Goal: Information Seeking & Learning: Understand process/instructions

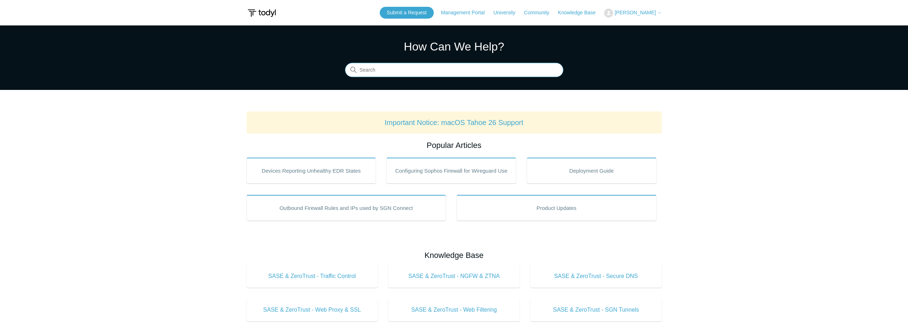
drag, startPoint x: 374, startPoint y: 71, endPoint x: 374, endPoint y: 76, distance: 4.7
click at [373, 71] on input "Search" at bounding box center [454, 70] width 218 height 14
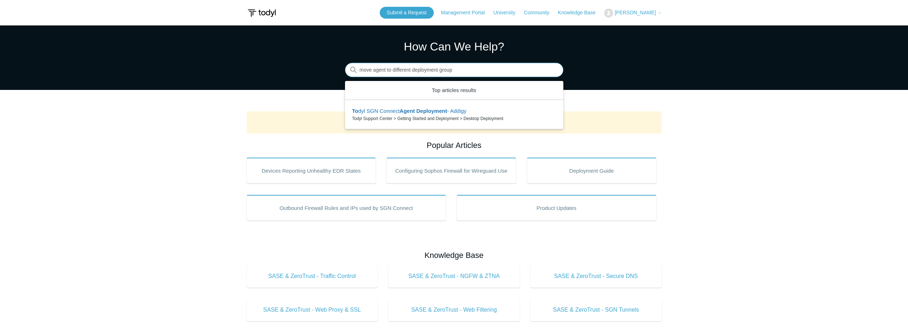
type input "move agent to different deployment group"
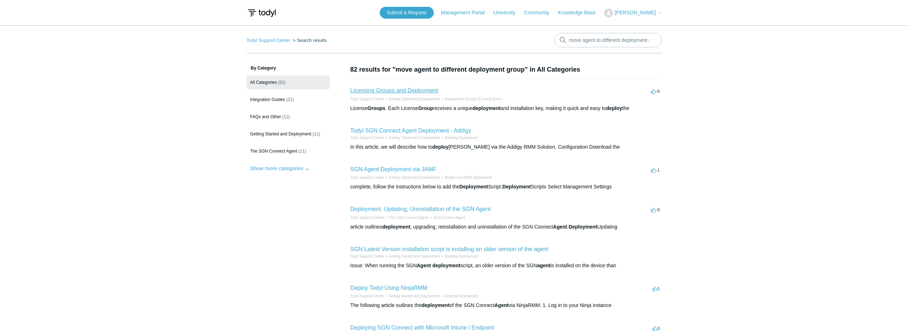
click at [413, 90] on link "Licensing Groups and Deployment" at bounding box center [394, 90] width 88 height 6
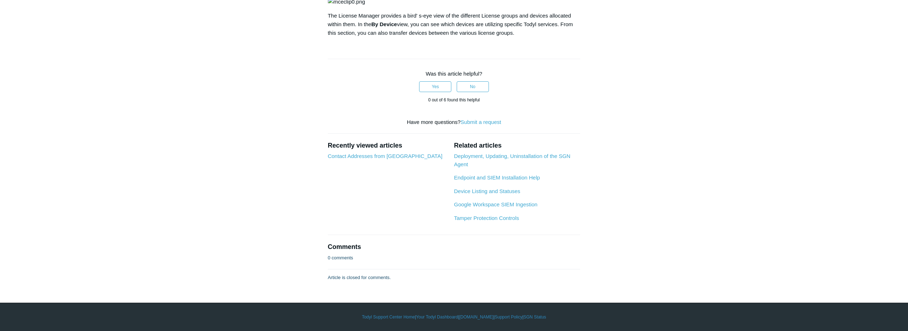
scroll to position [589, 0]
click at [499, 156] on link "Deployment, Updating, Uninstallation of the SGN Agent" at bounding box center [512, 160] width 116 height 14
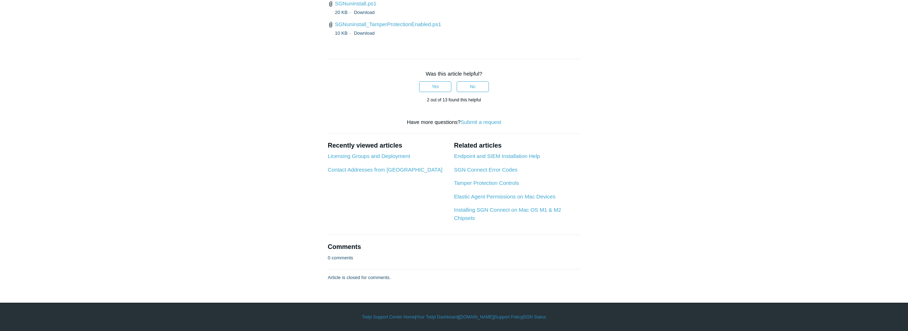
scroll to position [2080, 0]
click at [358, 157] on link "Licensing Groups and Deployment" at bounding box center [369, 156] width 82 height 6
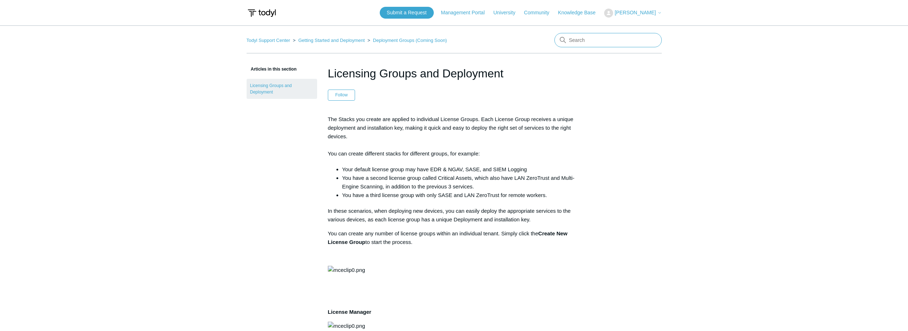
click at [593, 42] on input "Search" at bounding box center [607, 40] width 107 height 14
type input "move licensing group"
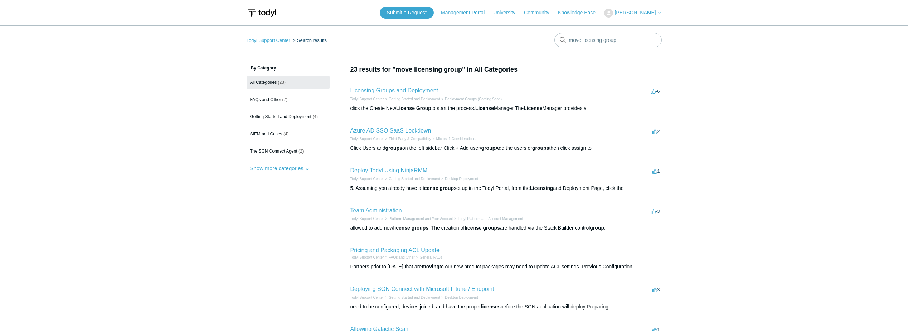
click at [579, 11] on link "Knowledge Base" at bounding box center [580, 13] width 45 height 8
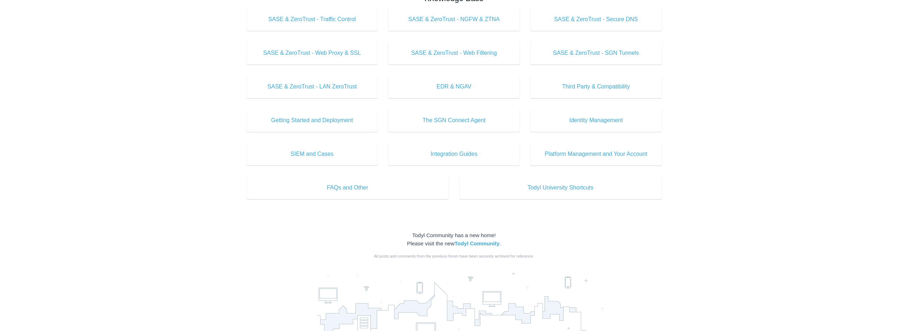
scroll to position [221, 0]
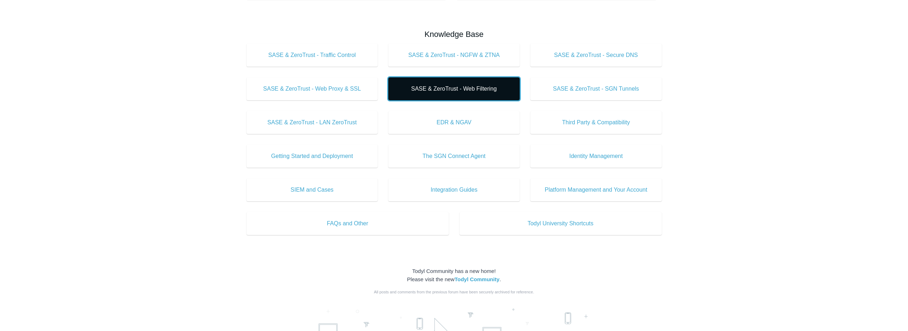
click at [434, 87] on span "SASE & ZeroTrust - Web Filtering" at bounding box center [454, 88] width 110 height 9
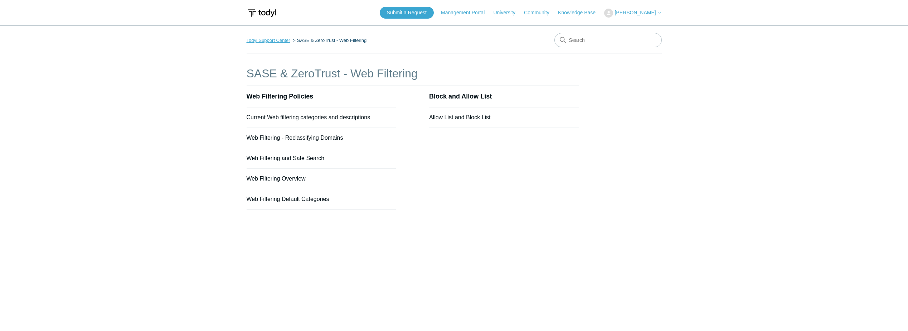
click at [277, 40] on link "Todyl Support Center" at bounding box center [269, 40] width 44 height 5
